Goal: Transaction & Acquisition: Book appointment/travel/reservation

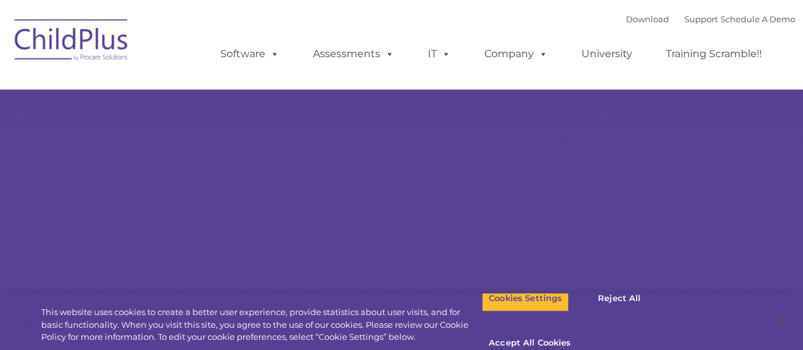
select select "MEDIUM"
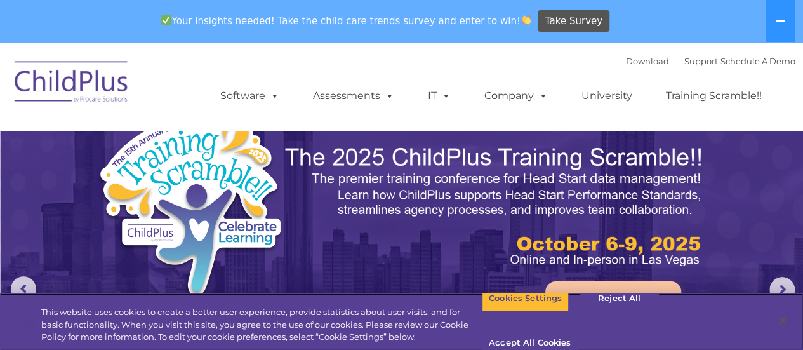
click at [711, 293] on div "This website uses cookies to create a better user experience, provide statistic…" at bounding box center [401, 321] width 803 height 57
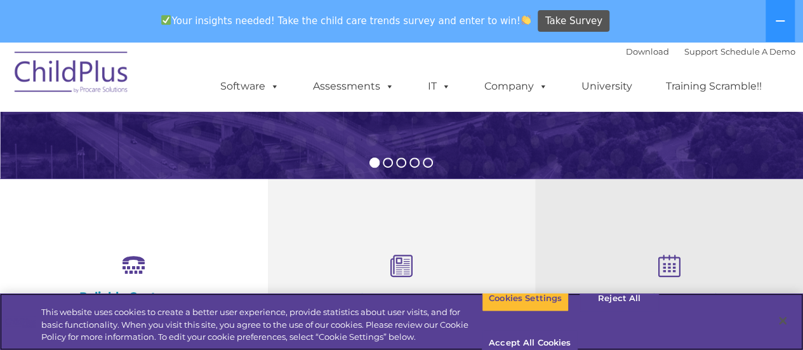
scroll to position [371, 0]
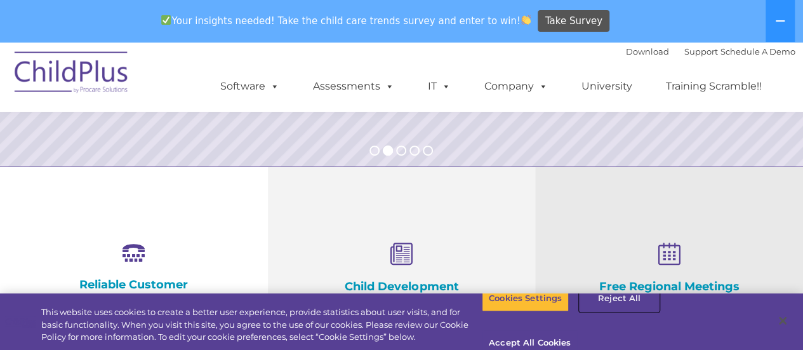
click at [629, 312] on button "Reject All" at bounding box center [619, 298] width 79 height 27
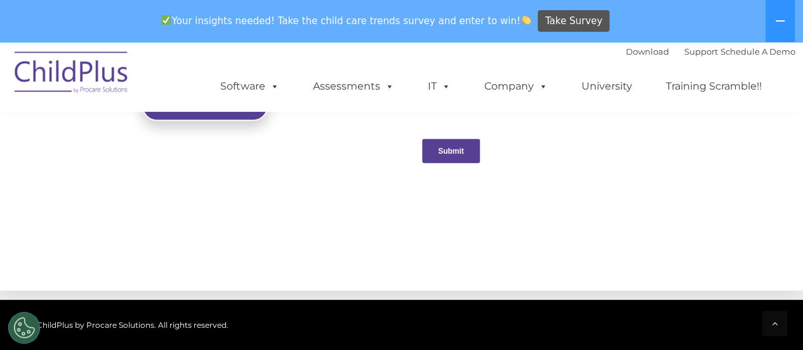
scroll to position [1346, 0]
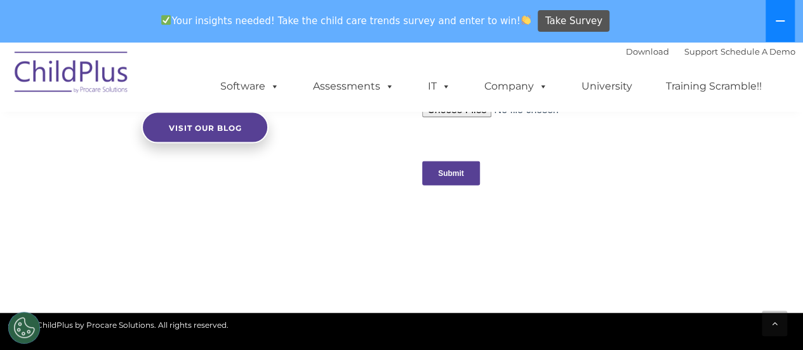
click at [782, 25] on icon at bounding box center [780, 21] width 10 height 10
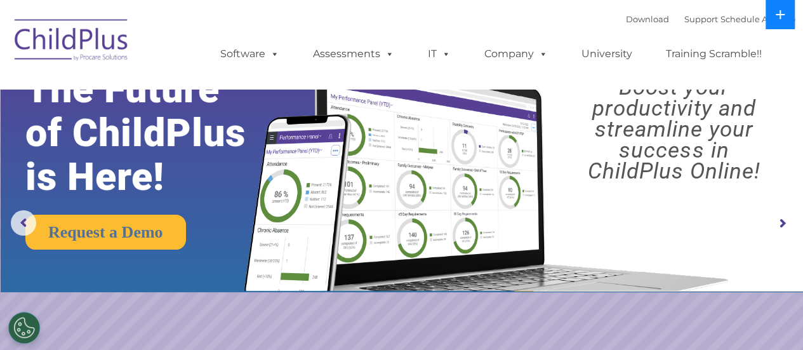
scroll to position [0, 0]
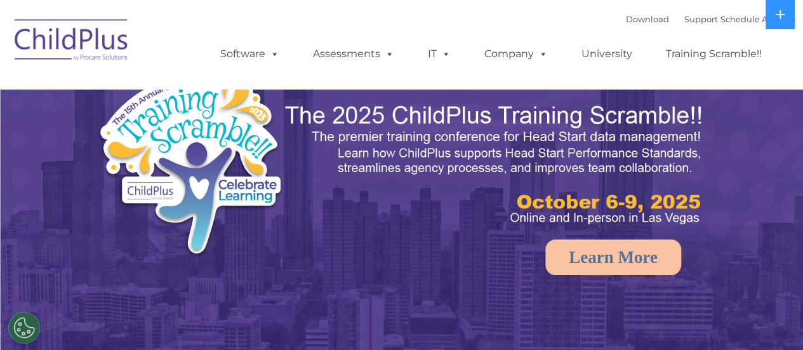
select select "MEDIUM"
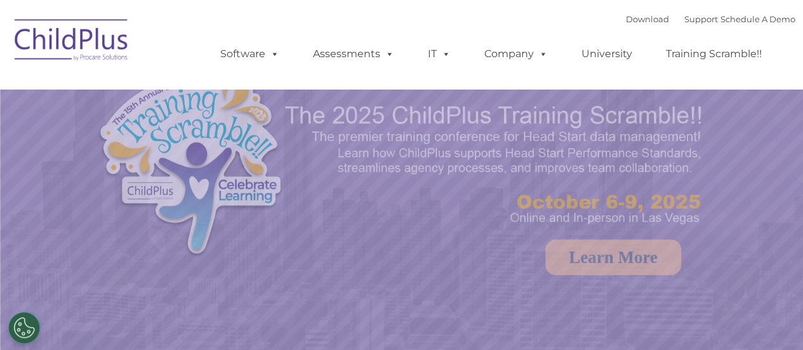
select select "MEDIUM"
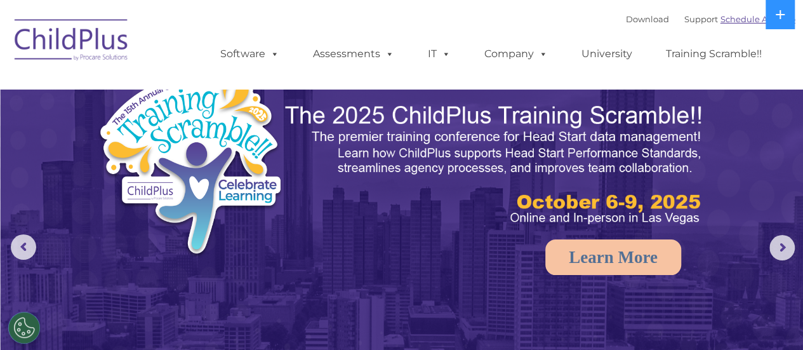
click at [732, 18] on link "Schedule A Demo" at bounding box center [758, 19] width 75 height 10
